Goal: Transaction & Acquisition: Purchase product/service

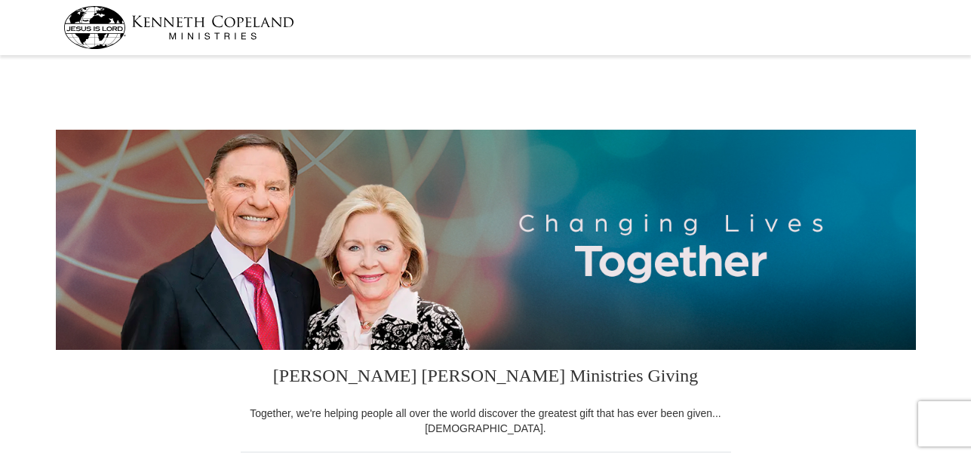
select select "NJ"
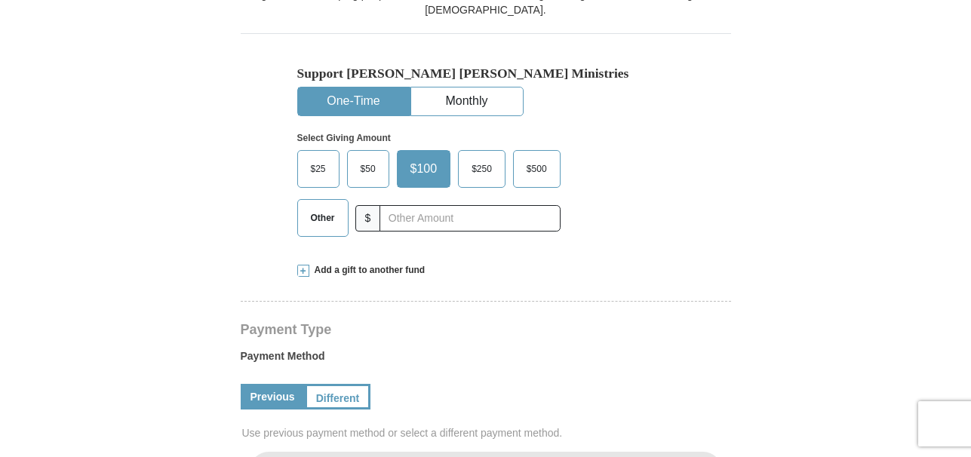
scroll to position [422, 0]
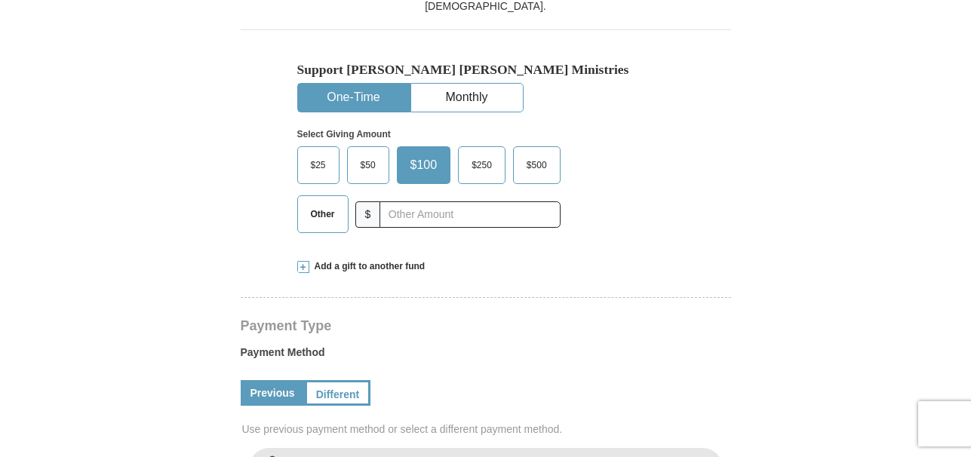
click at [321, 213] on span "Other" at bounding box center [322, 214] width 39 height 23
click at [0, 0] on input "Other" at bounding box center [0, 0] width 0 height 0
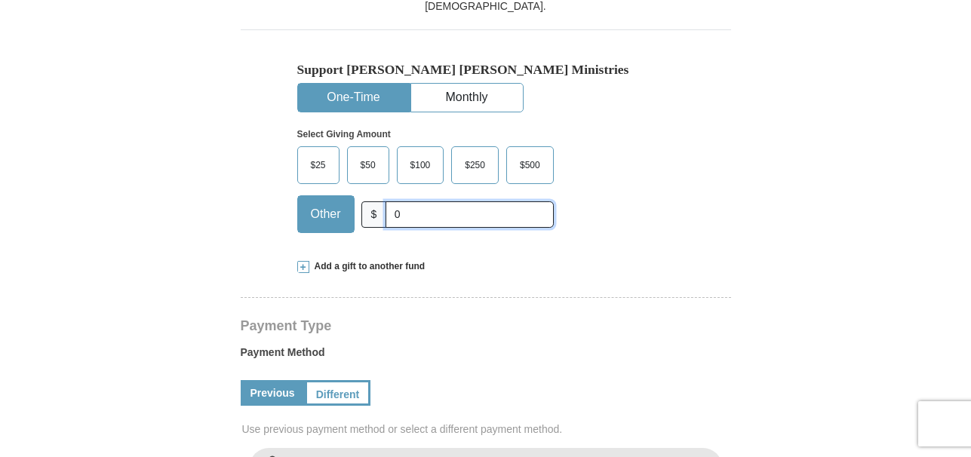
type input "0"
click at [588, 214] on div "$25 $50 $100 $250 $500 $" at bounding box center [453, 195] width 313 height 98
click at [385, 268] on span "Add a gift to another fund" at bounding box center [367, 266] width 116 height 13
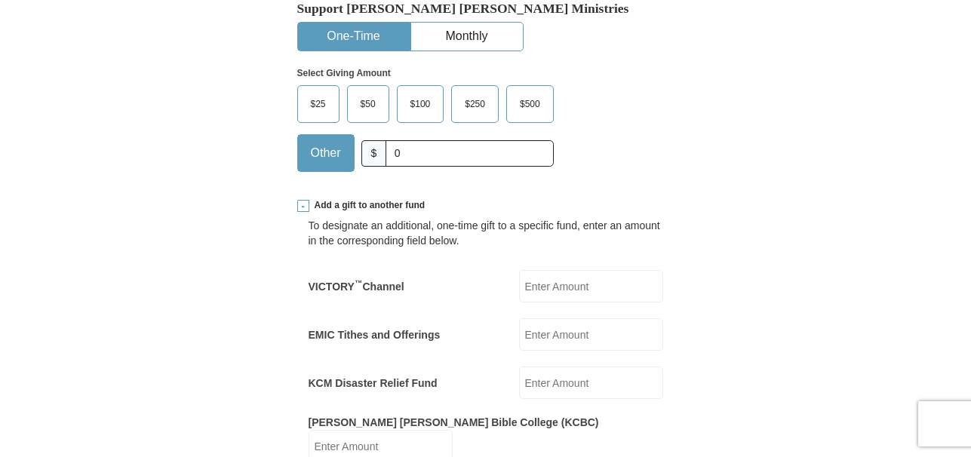
scroll to position [513, 0]
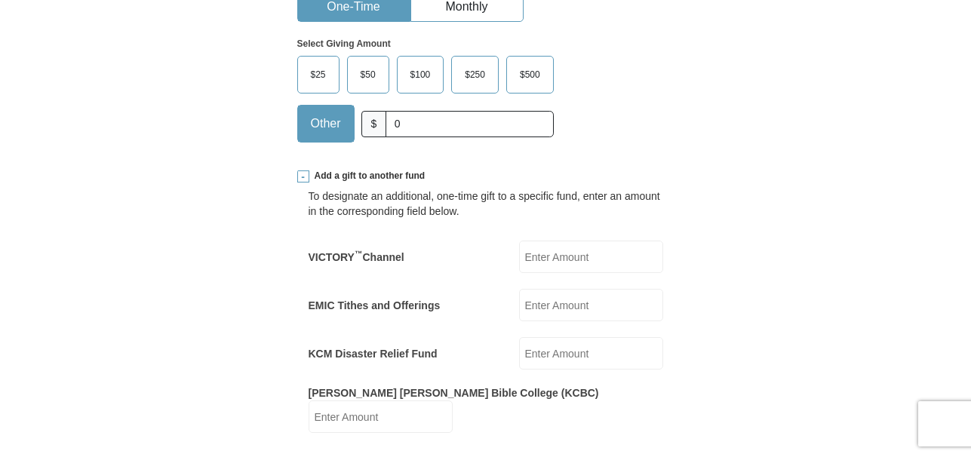
click at [555, 308] on input "EMIC Tithes and Offerings" at bounding box center [591, 305] width 144 height 32
type input "296.00"
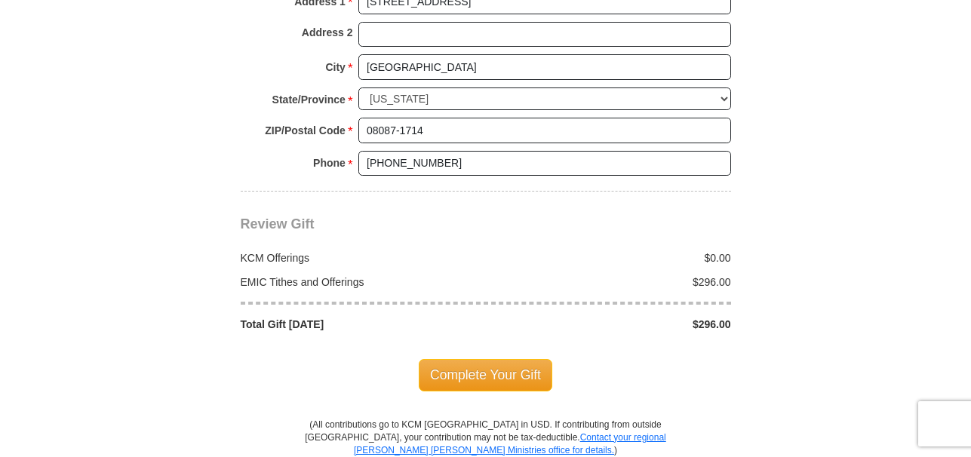
scroll to position [1478, 0]
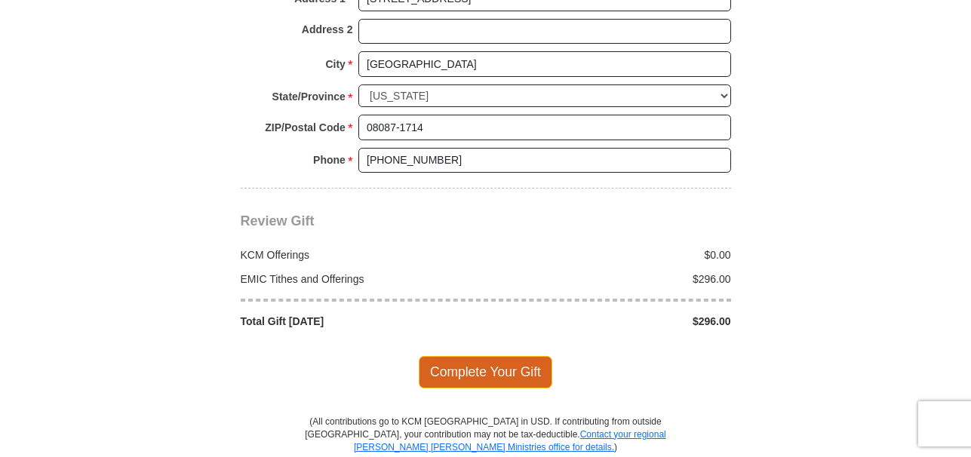
click at [506, 356] on span "Complete Your Gift" at bounding box center [485, 372] width 133 height 32
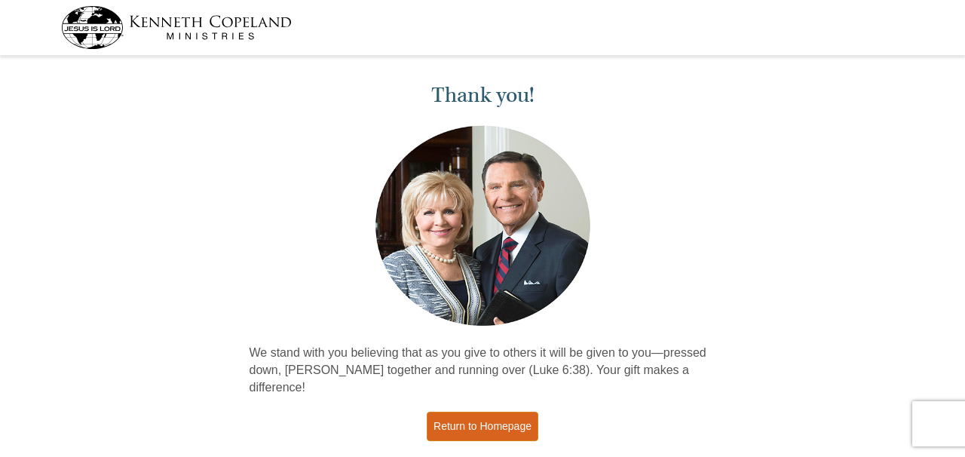
click at [463, 412] on link "Return to Homepage" at bounding box center [483, 426] width 112 height 29
